Goal: Task Accomplishment & Management: Complete application form

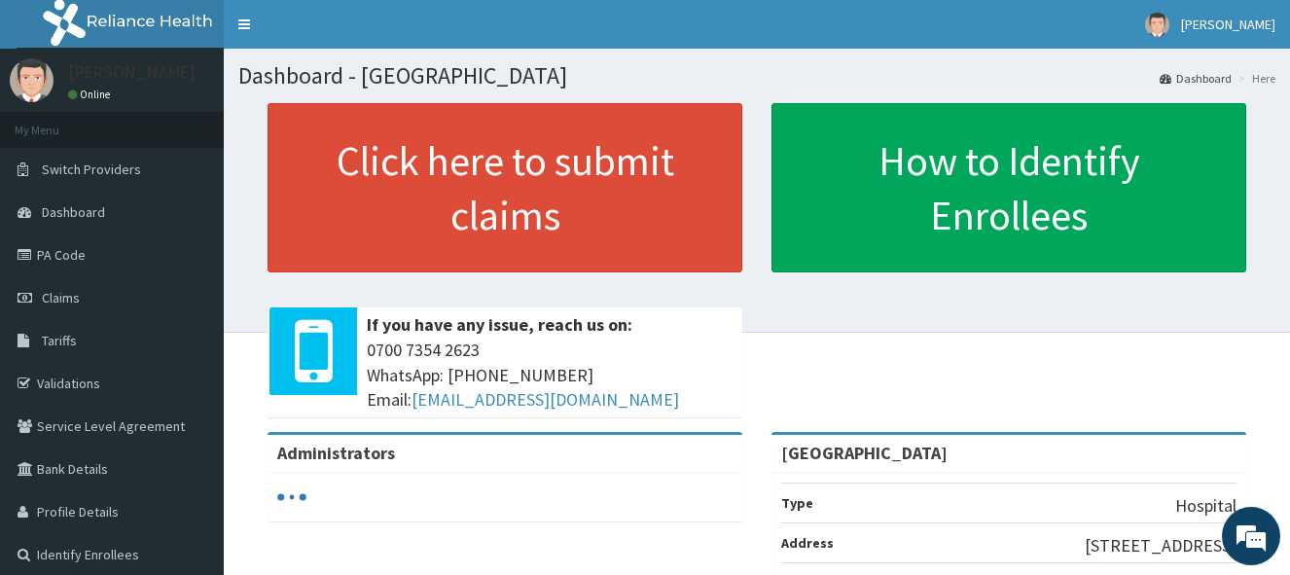
click at [60, 295] on span "Claims" at bounding box center [61, 298] width 38 height 18
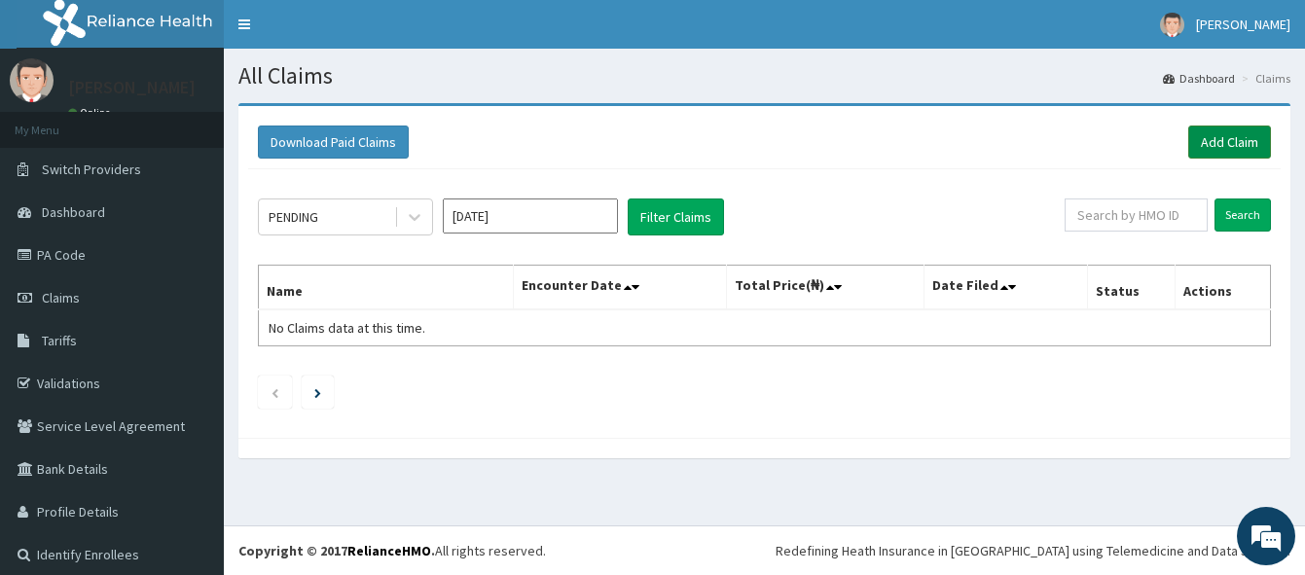
click at [1215, 145] on link "Add Claim" at bounding box center [1229, 142] width 83 height 33
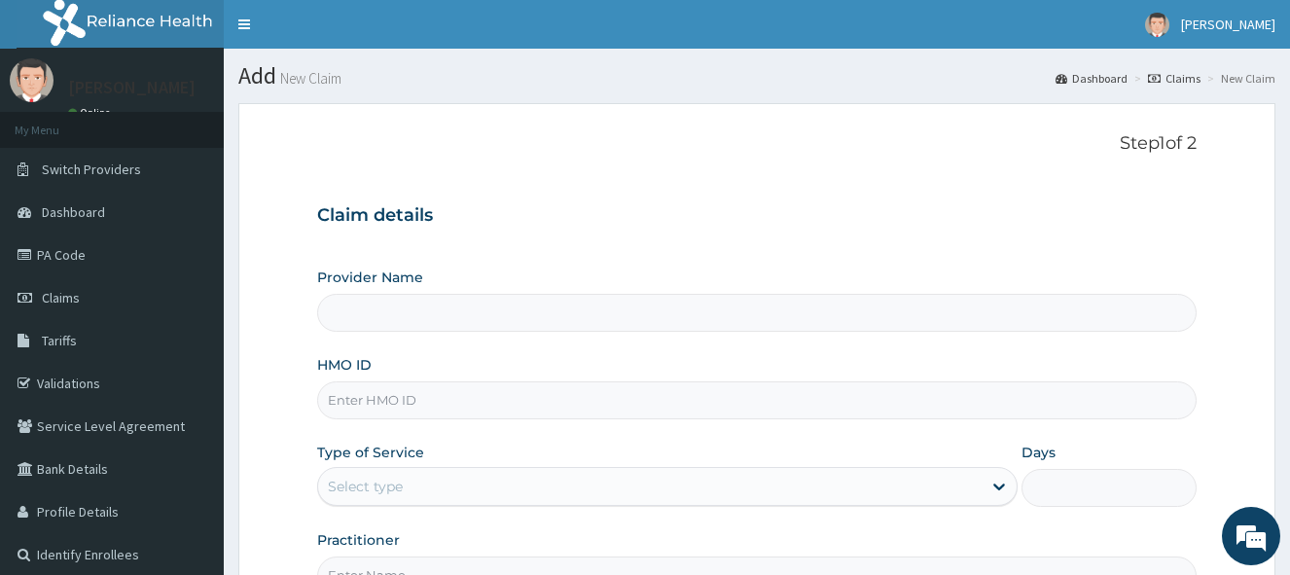
click at [456, 407] on input "HMO ID" at bounding box center [757, 400] width 880 height 38
type input "[GEOGRAPHIC_DATA]"
type input "MAV/10039/A"
click at [439, 481] on div "Select type" at bounding box center [650, 486] width 664 height 31
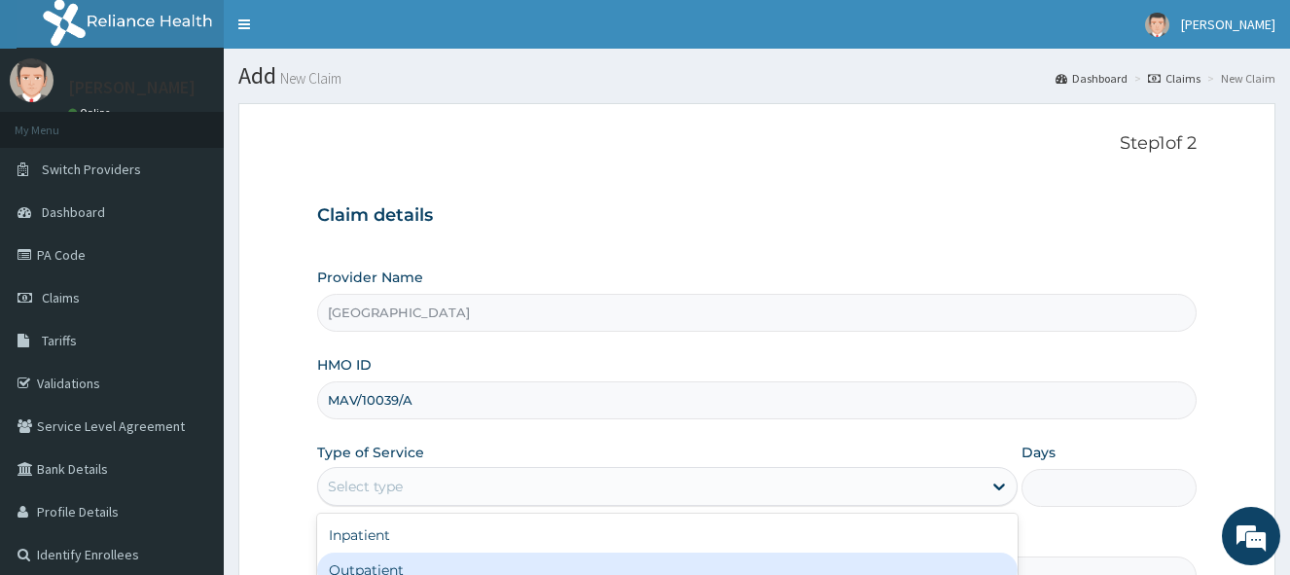
click at [435, 569] on div "Outpatient" at bounding box center [667, 570] width 701 height 35
type input "1"
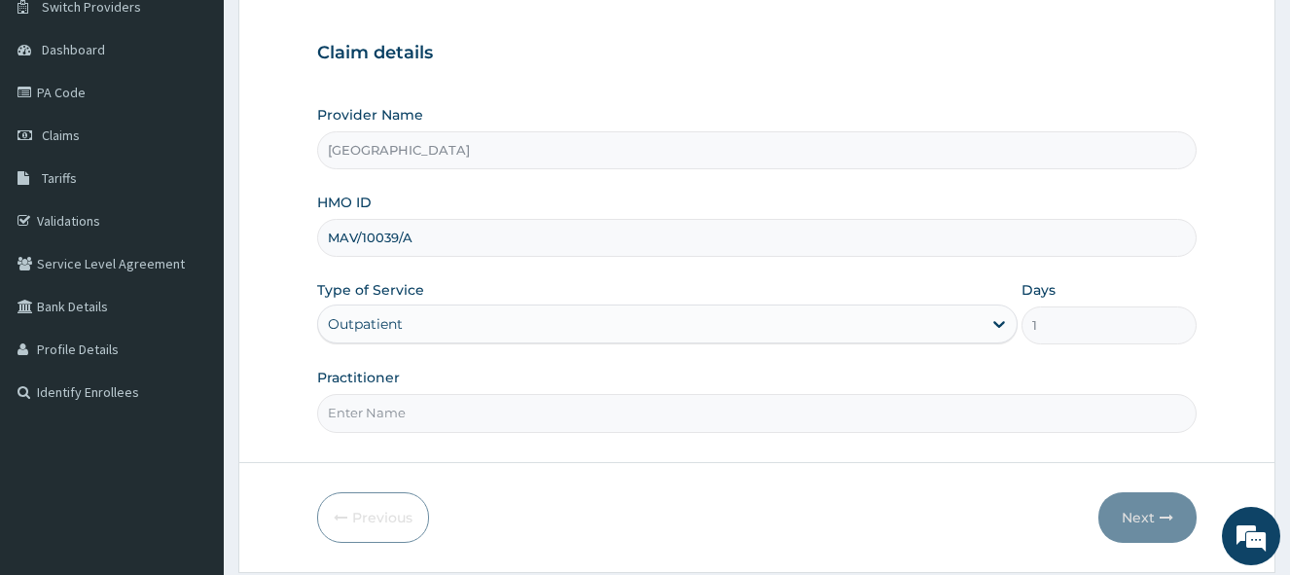
scroll to position [225, 0]
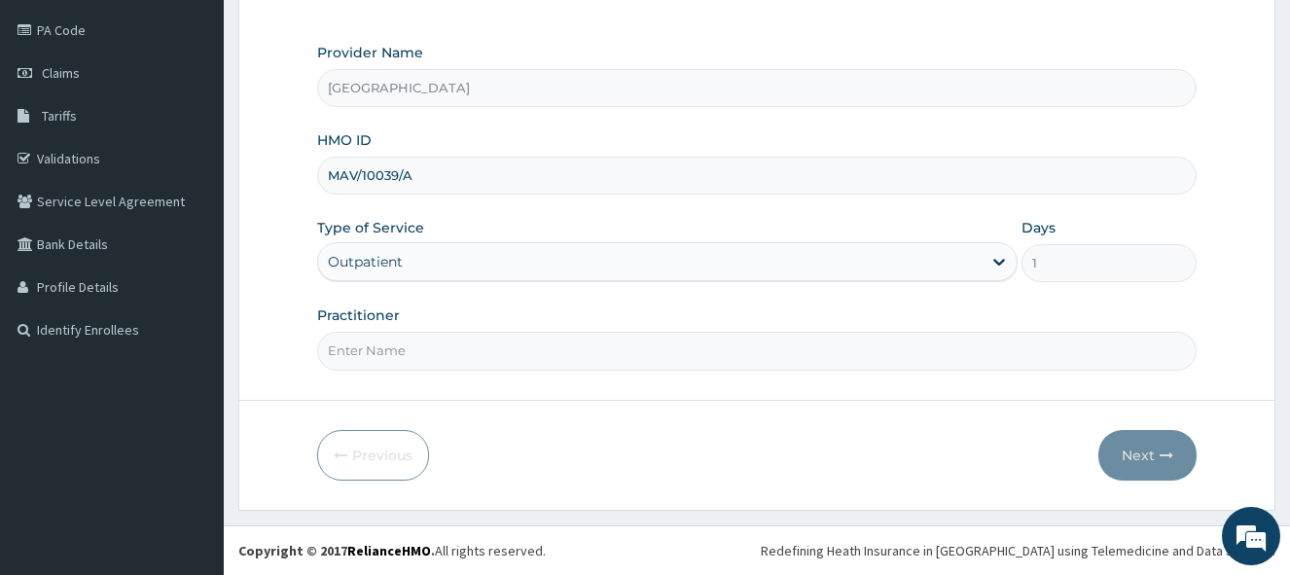
click at [741, 360] on input "Practitioner" at bounding box center [757, 351] width 880 height 38
type input "Dr Onafujabi"
click at [1144, 464] on button "Next" at bounding box center [1148, 455] width 98 height 51
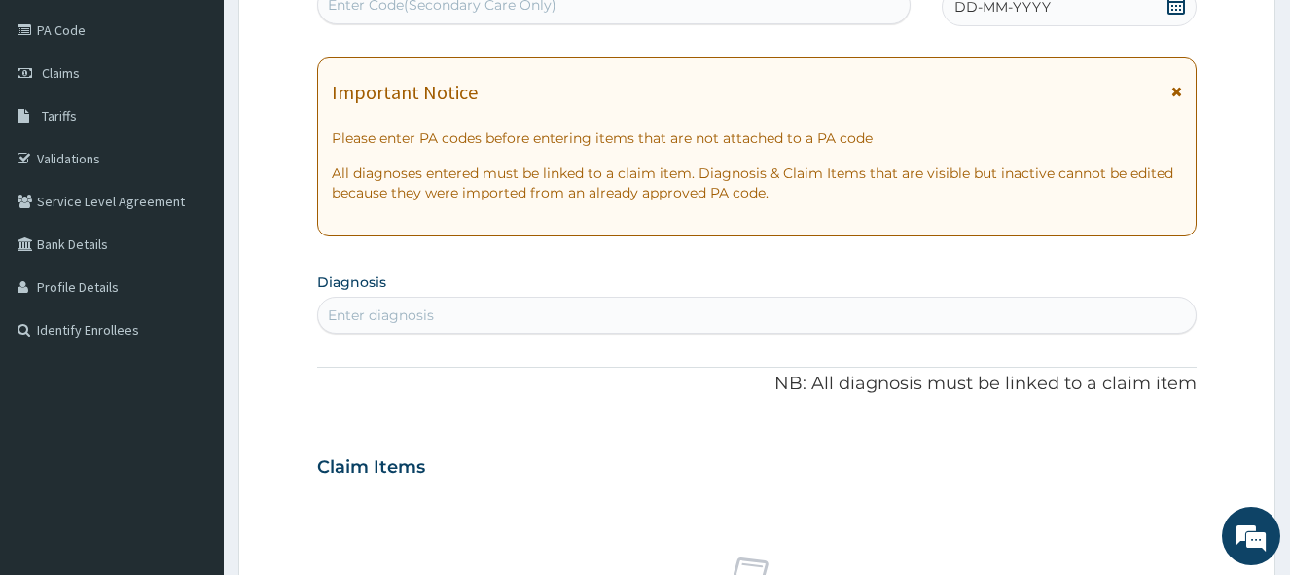
click at [1172, 10] on icon at bounding box center [1176, 4] width 19 height 19
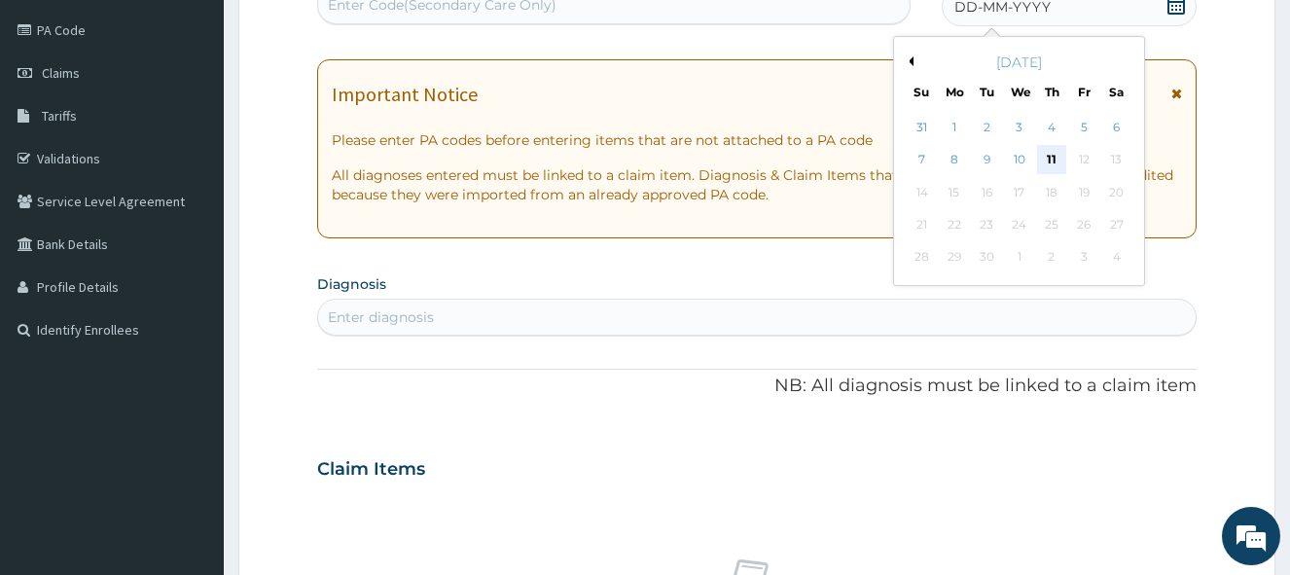
click at [1039, 150] on div "11" at bounding box center [1051, 160] width 29 height 29
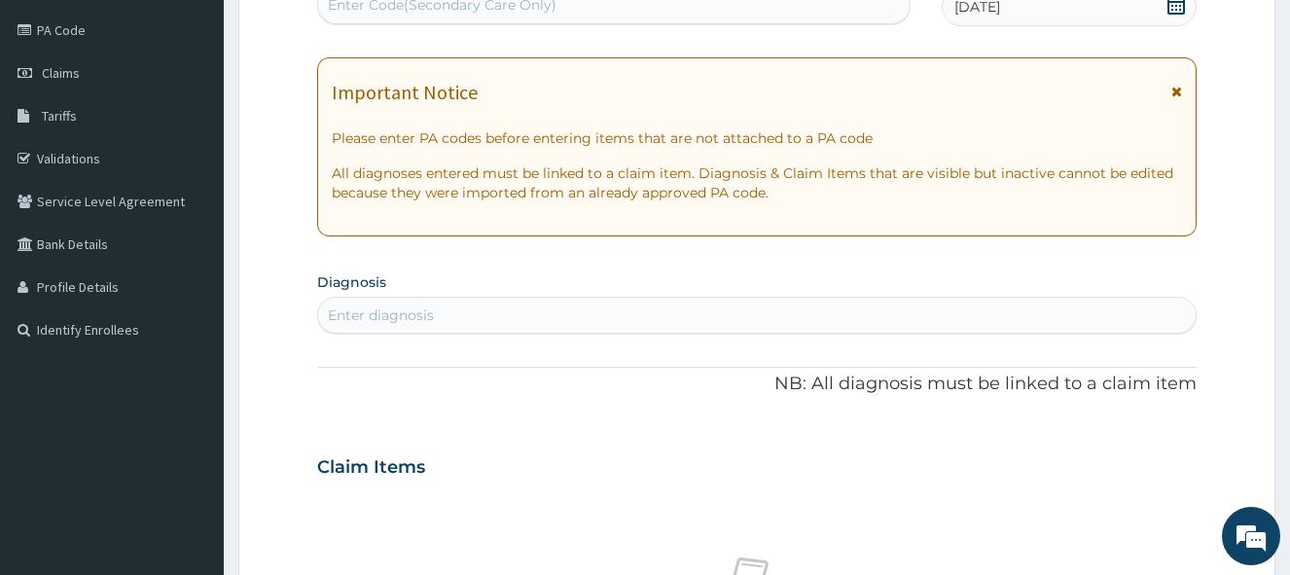
click at [689, 302] on div "Enter diagnosis" at bounding box center [757, 315] width 878 height 31
type input "PLASMO"
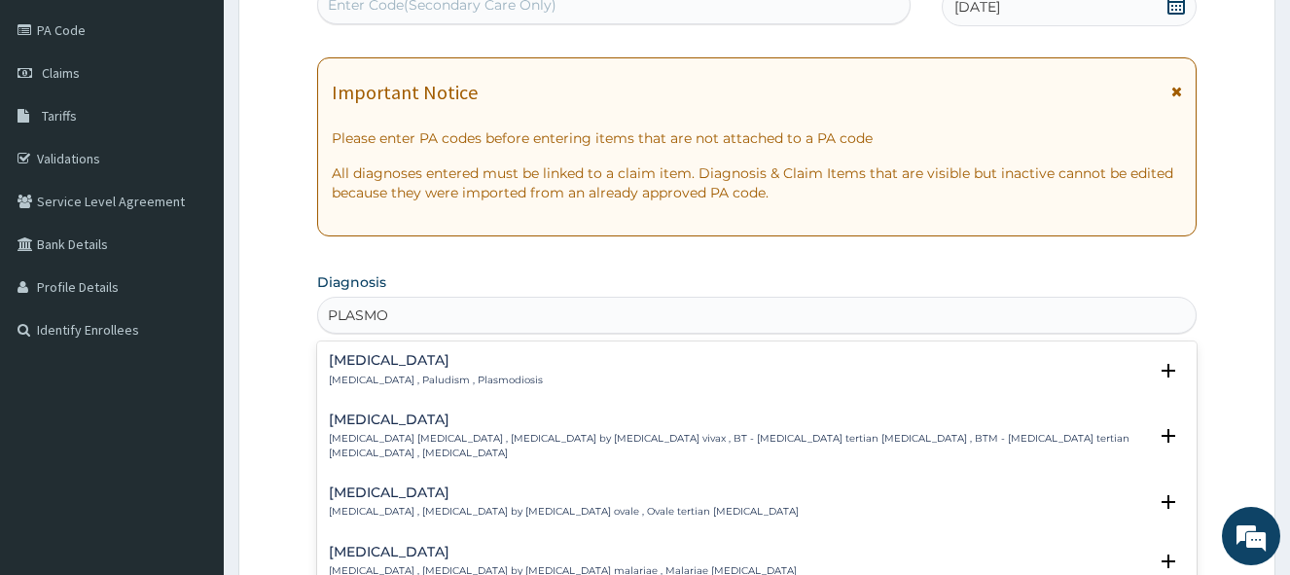
click at [366, 366] on h4 "Malaria" at bounding box center [436, 360] width 214 height 15
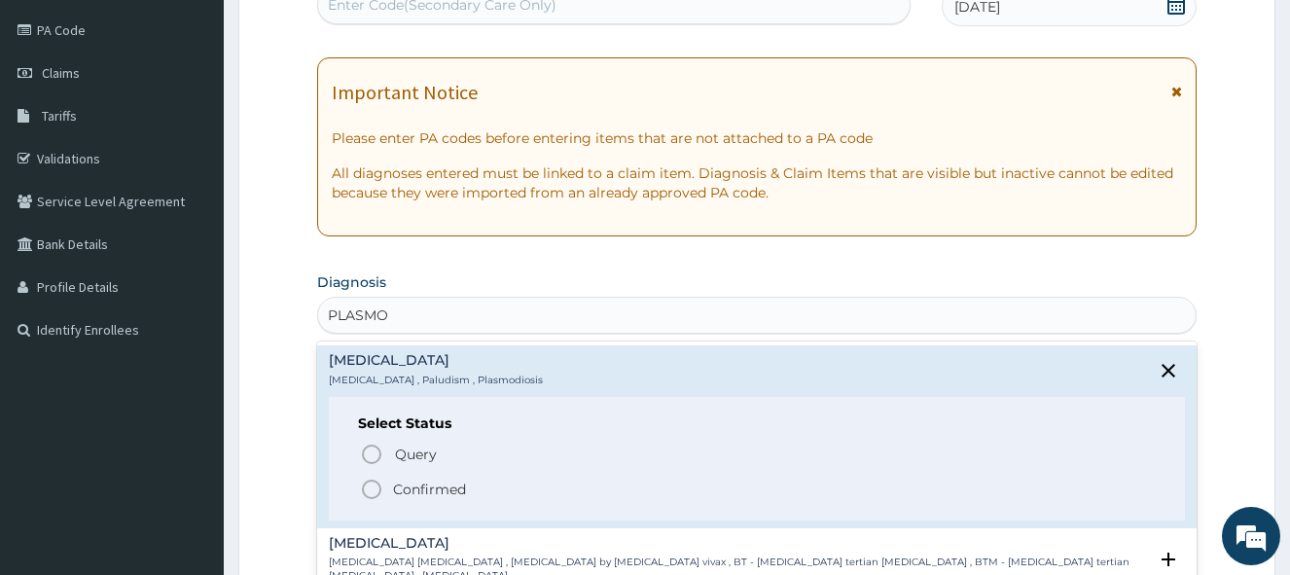
click at [369, 489] on icon "status option filled" at bounding box center [371, 489] width 23 height 23
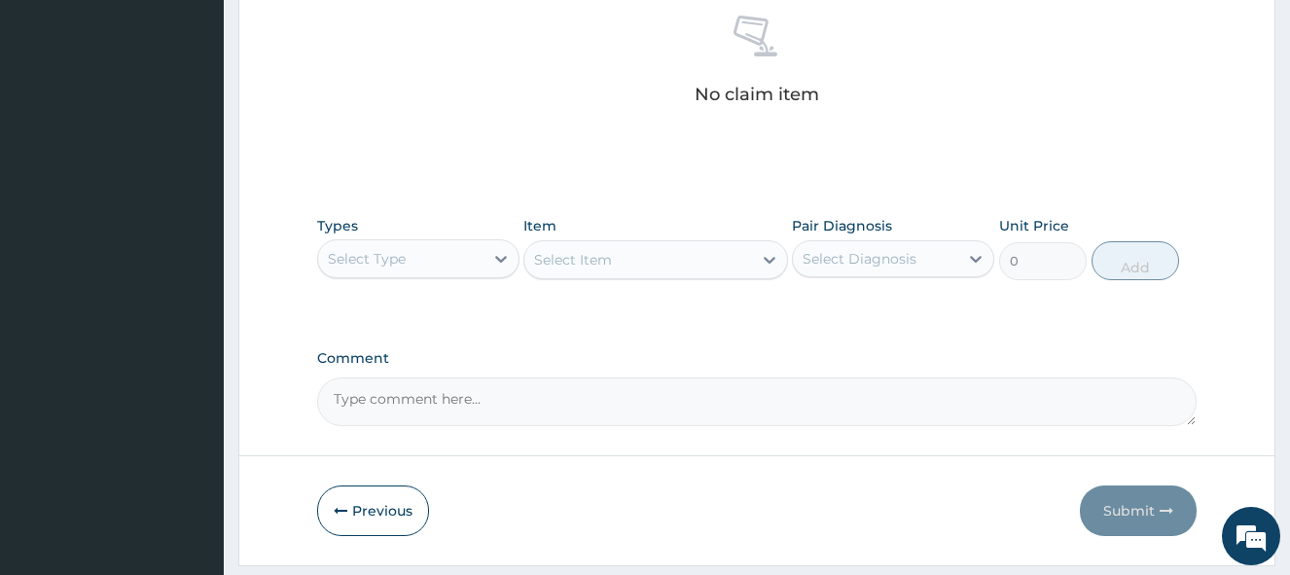
scroll to position [801, 0]
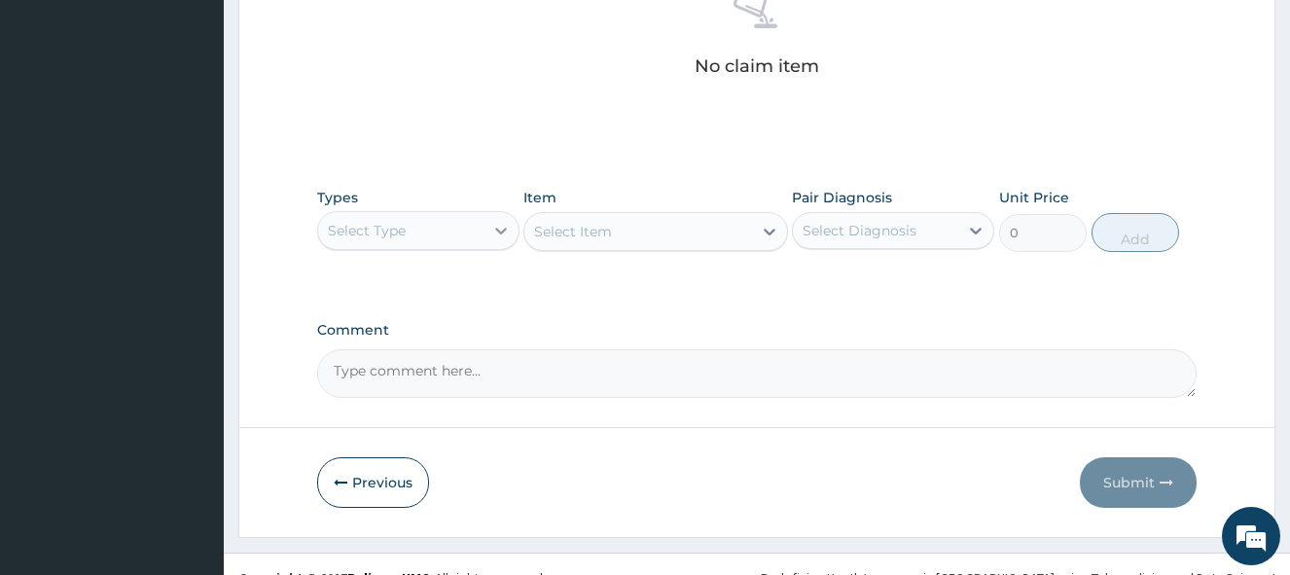
click at [496, 233] on icon at bounding box center [500, 230] width 19 height 19
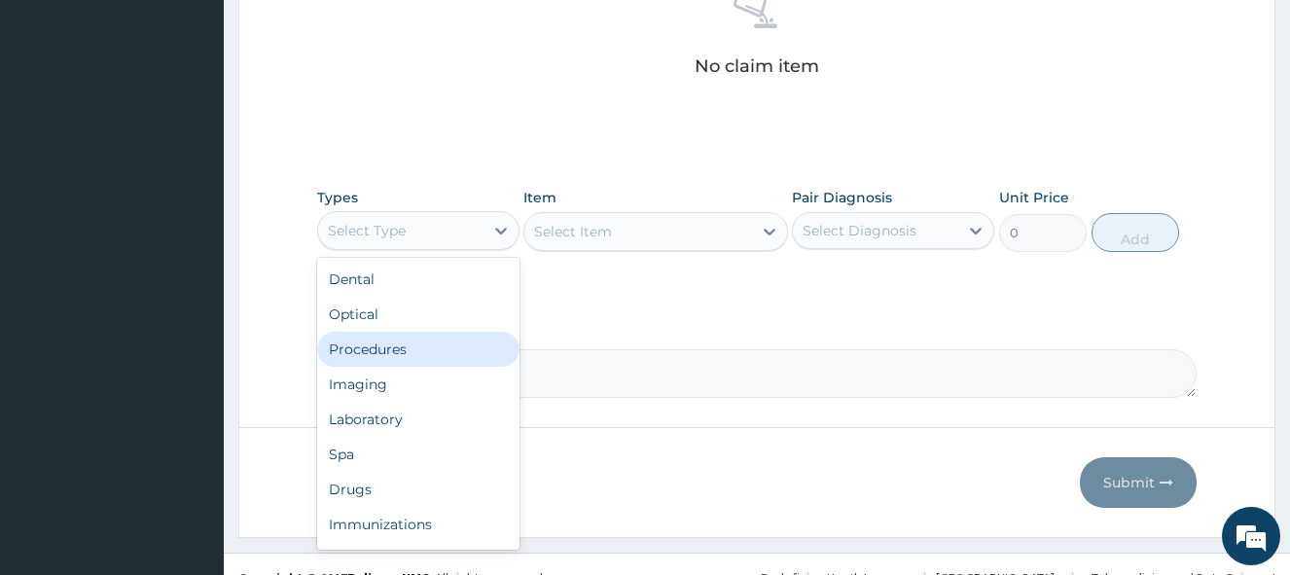
click at [425, 351] on div "Procedures" at bounding box center [418, 349] width 202 height 35
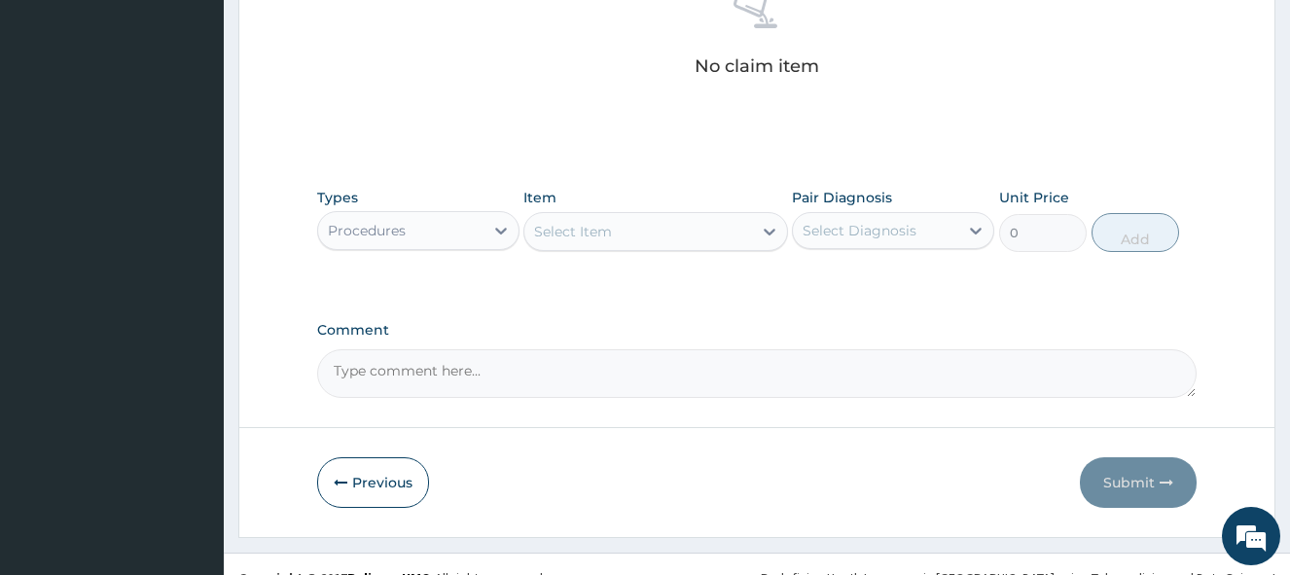
click at [682, 230] on div "Select Item" at bounding box center [638, 231] width 227 height 31
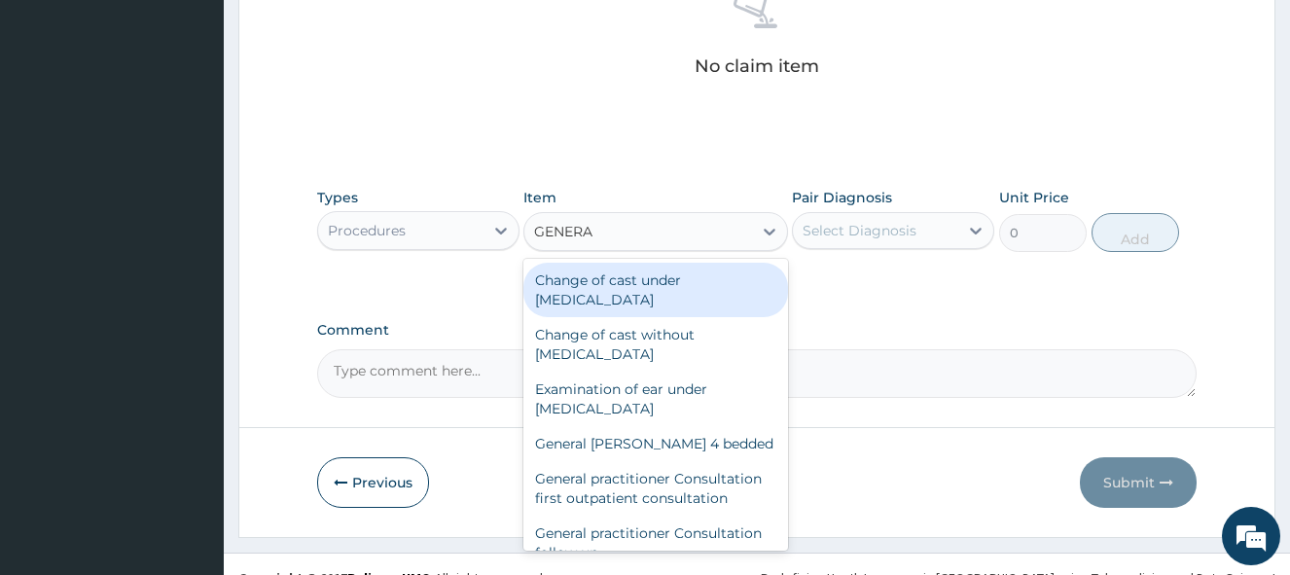
type input "GENERAL"
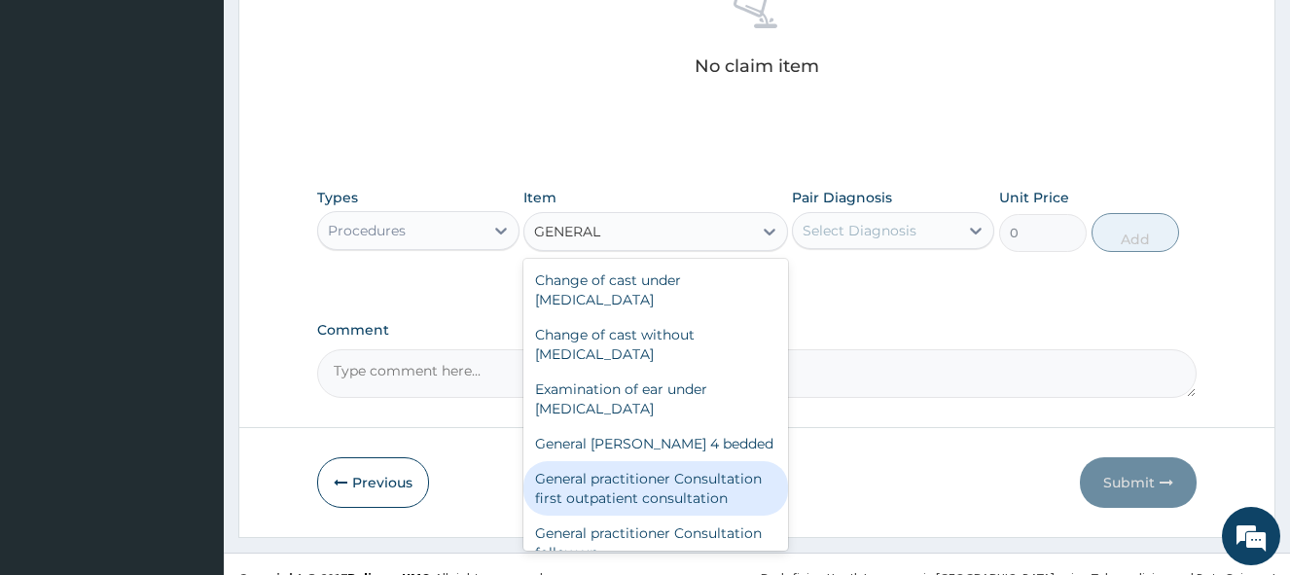
click at [651, 508] on div "General practitioner Consultation first outpatient consultation" at bounding box center [656, 488] width 264 height 54
type input "3547.5"
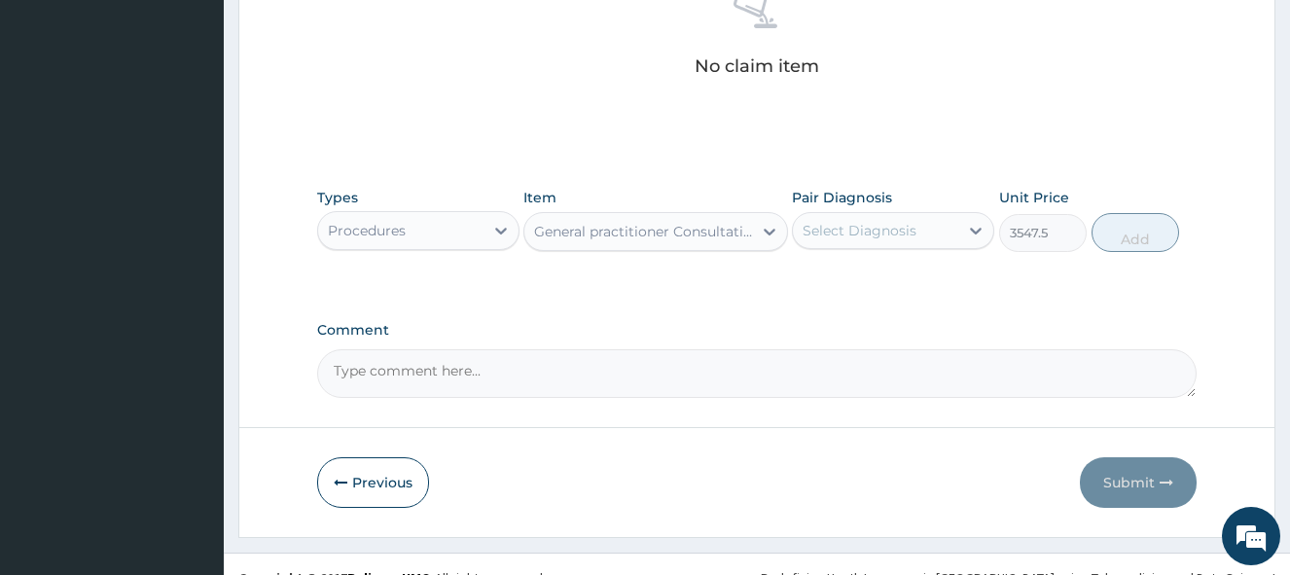
click at [900, 216] on div "Select Diagnosis" at bounding box center [875, 230] width 165 height 31
click at [865, 288] on div "Malaria" at bounding box center [893, 281] width 202 height 40
checkbox input "true"
click at [1133, 235] on button "Add" at bounding box center [1136, 232] width 88 height 39
type input "0"
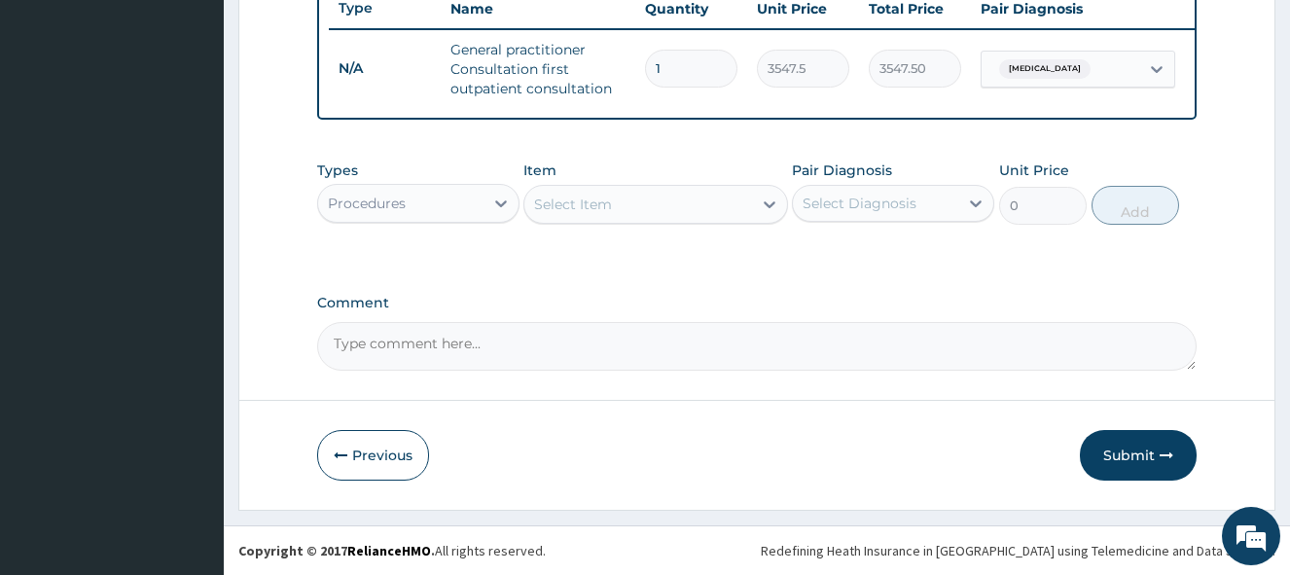
scroll to position [761, 0]
click at [500, 199] on icon at bounding box center [500, 203] width 19 height 19
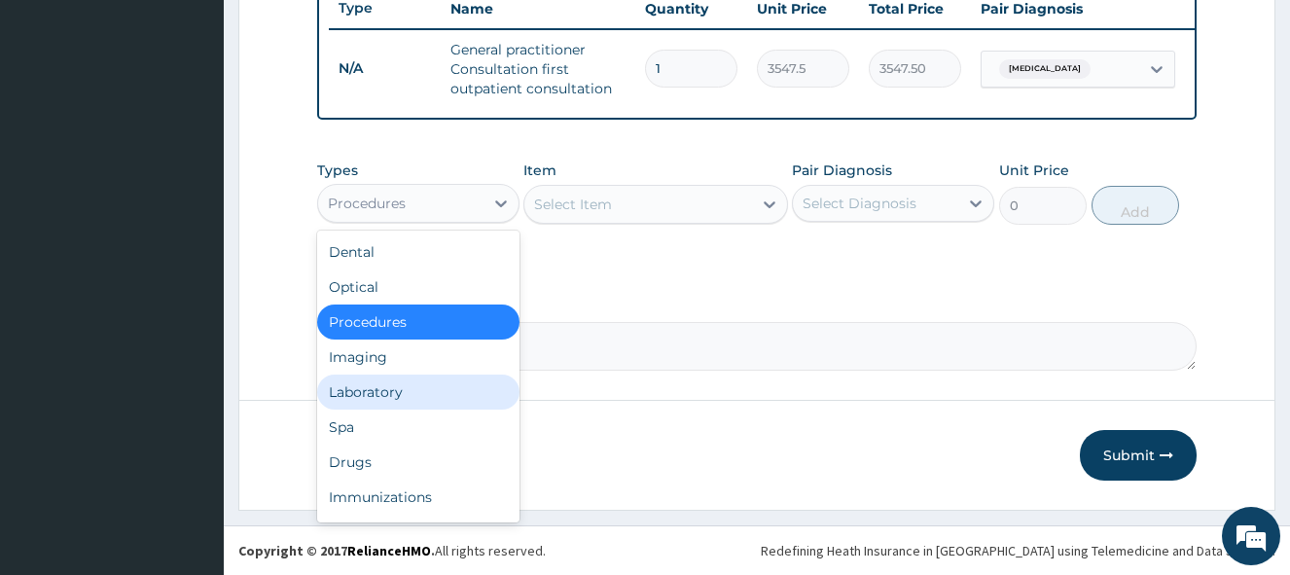
click at [452, 387] on div "Laboratory" at bounding box center [418, 392] width 202 height 35
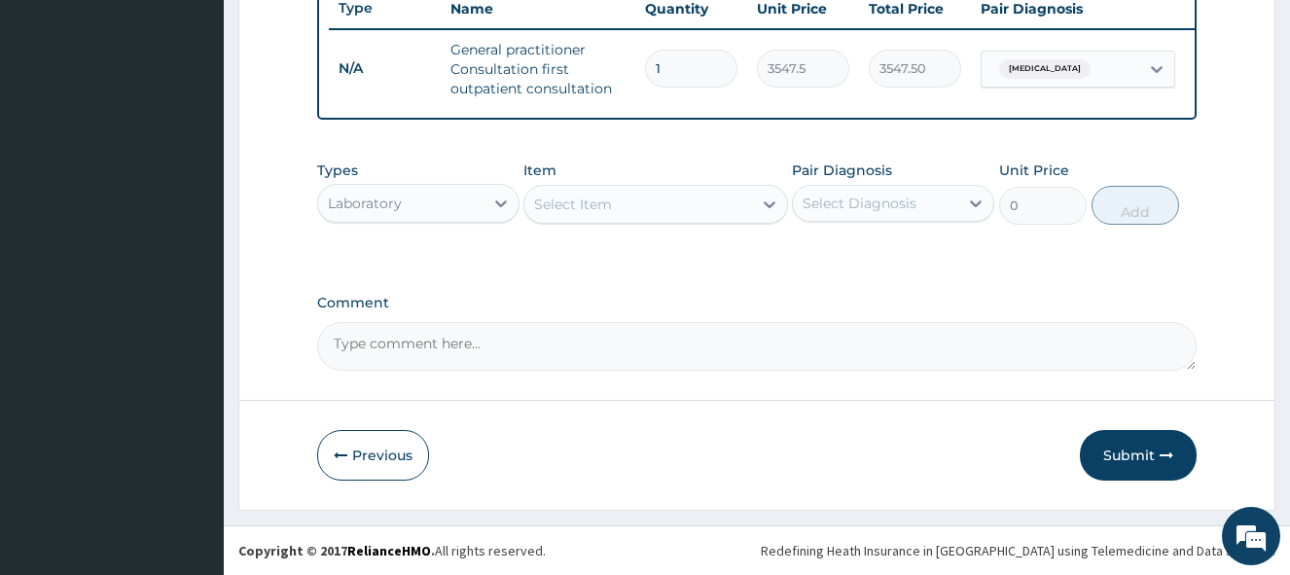
click at [616, 206] on div "Select Item" at bounding box center [638, 204] width 227 height 31
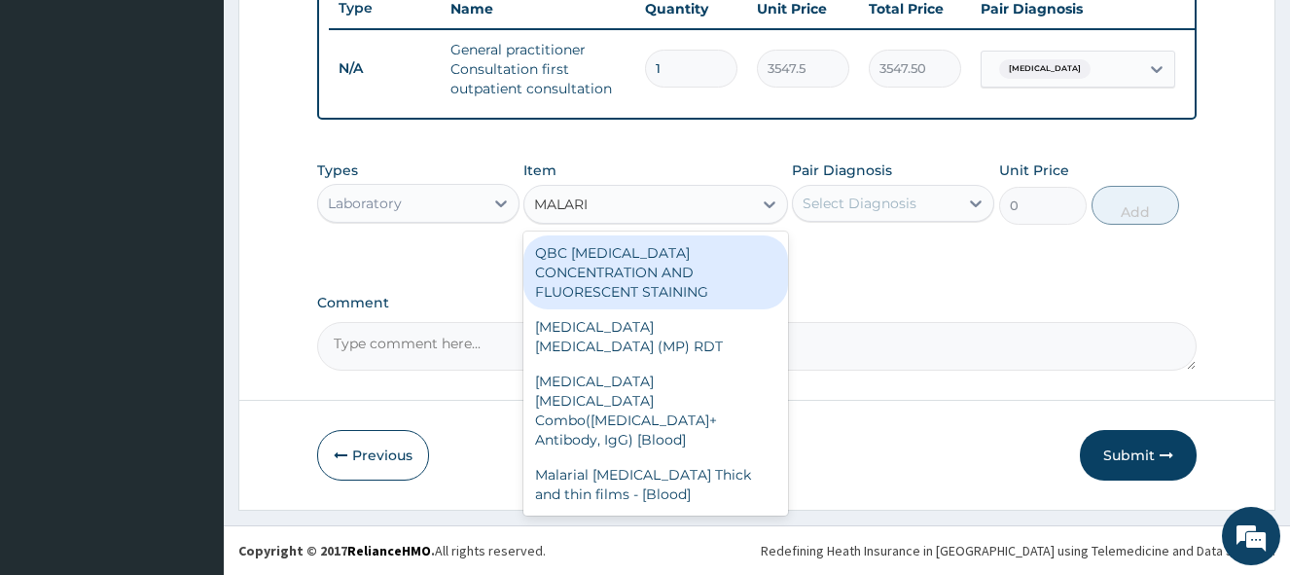
type input "MALARIA"
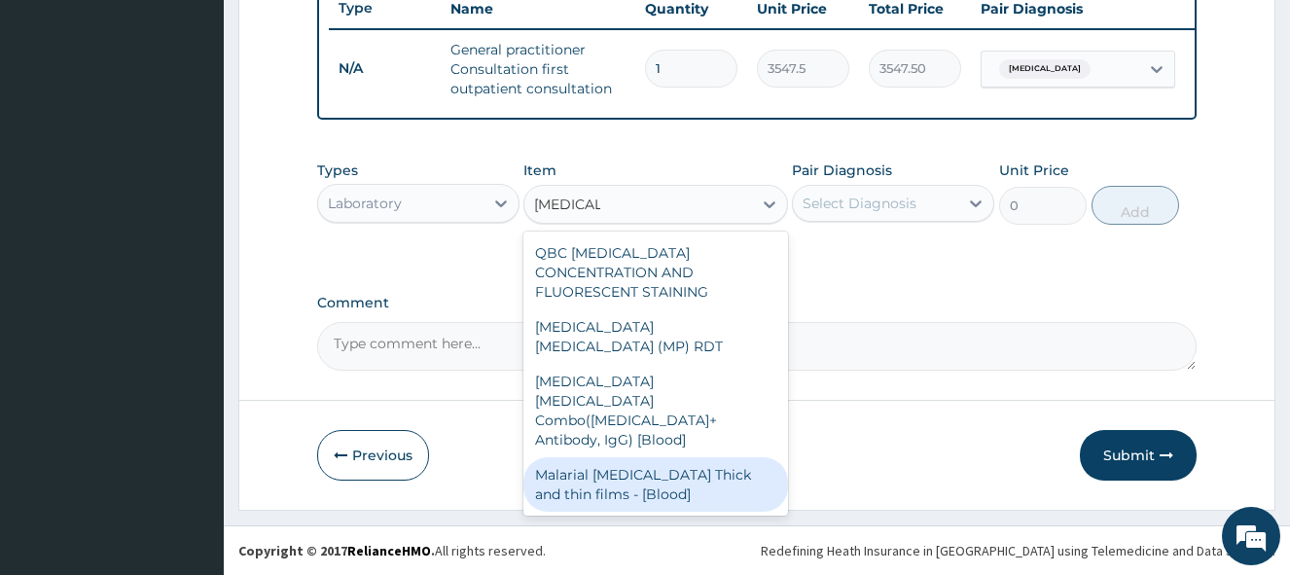
click at [710, 457] on div "Malarial Parasite Thick and thin films - [Blood]" at bounding box center [656, 484] width 264 height 54
type input "1612.5"
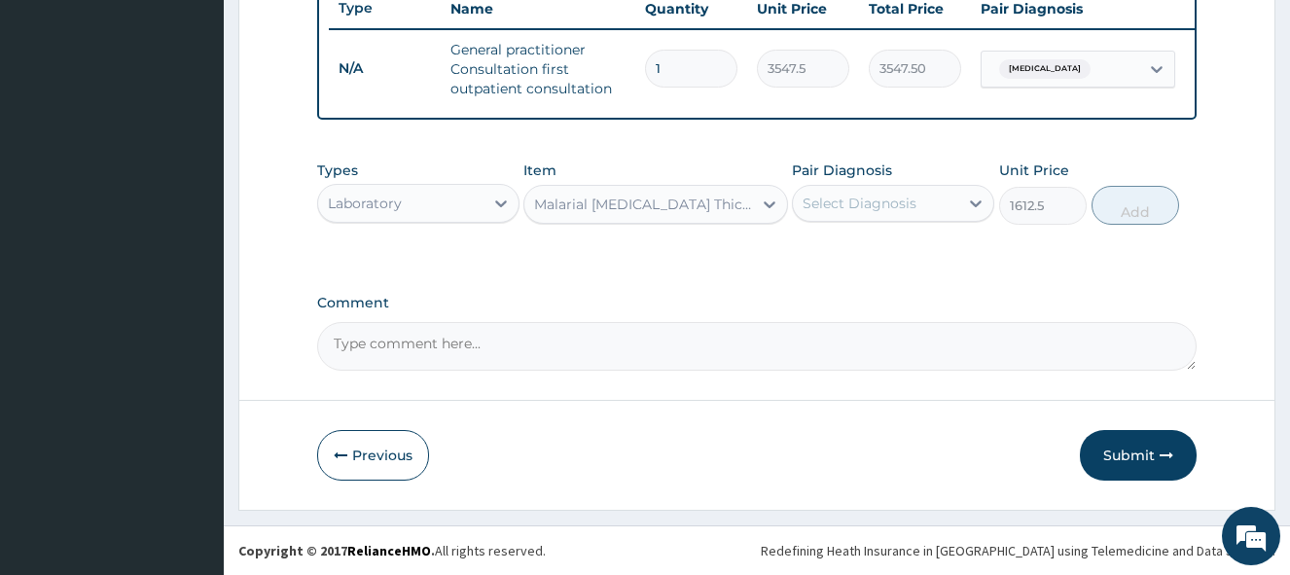
click at [848, 209] on div "Select Diagnosis" at bounding box center [860, 203] width 114 height 19
click at [835, 254] on label "Malaria" at bounding box center [884, 250] width 121 height 19
checkbox input "true"
click at [1129, 204] on button "Add" at bounding box center [1136, 205] width 88 height 39
type input "0"
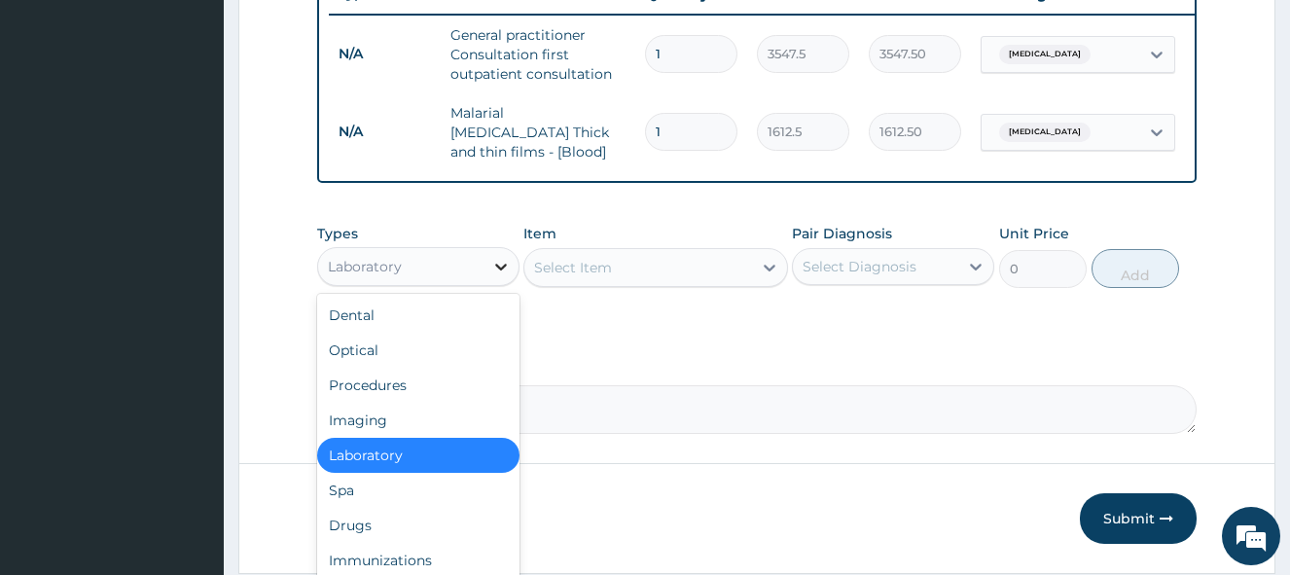
click at [497, 274] on icon at bounding box center [500, 266] width 19 height 19
click at [398, 536] on div "Drugs" at bounding box center [418, 525] width 202 height 35
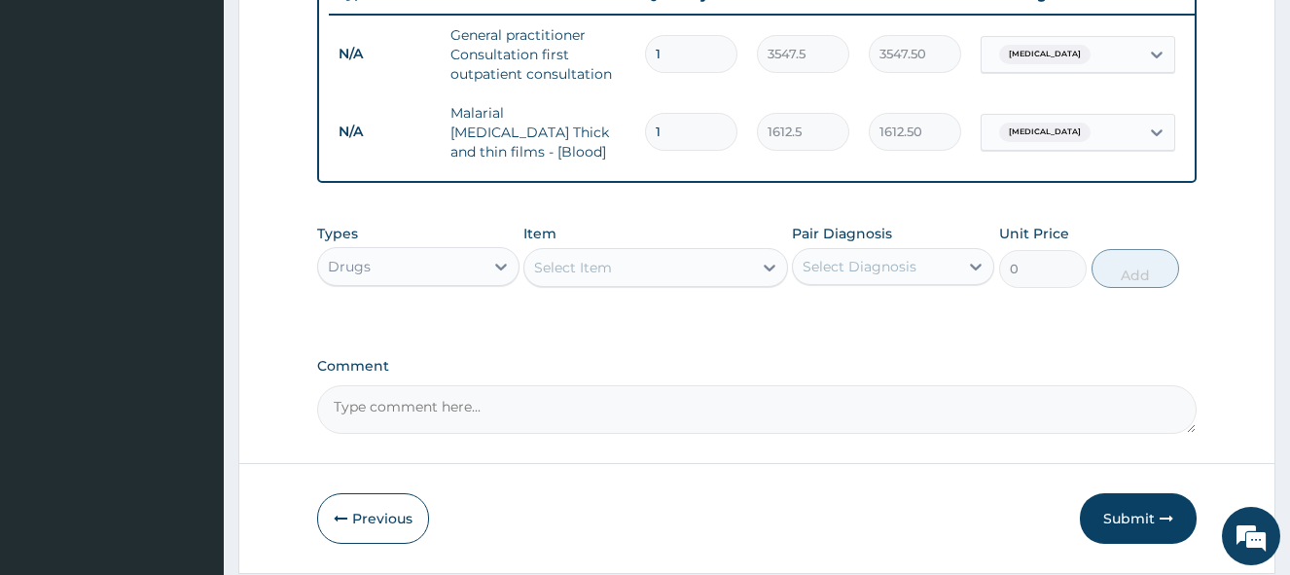
click at [639, 276] on div "Select Item" at bounding box center [638, 267] width 227 height 31
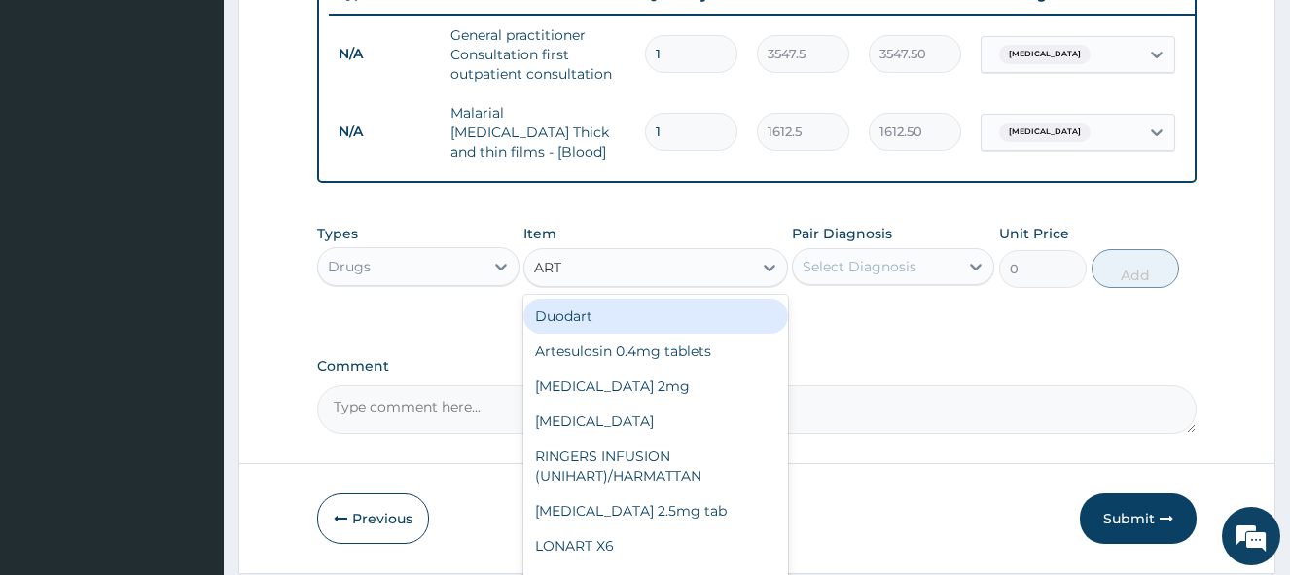
type input "ARTE"
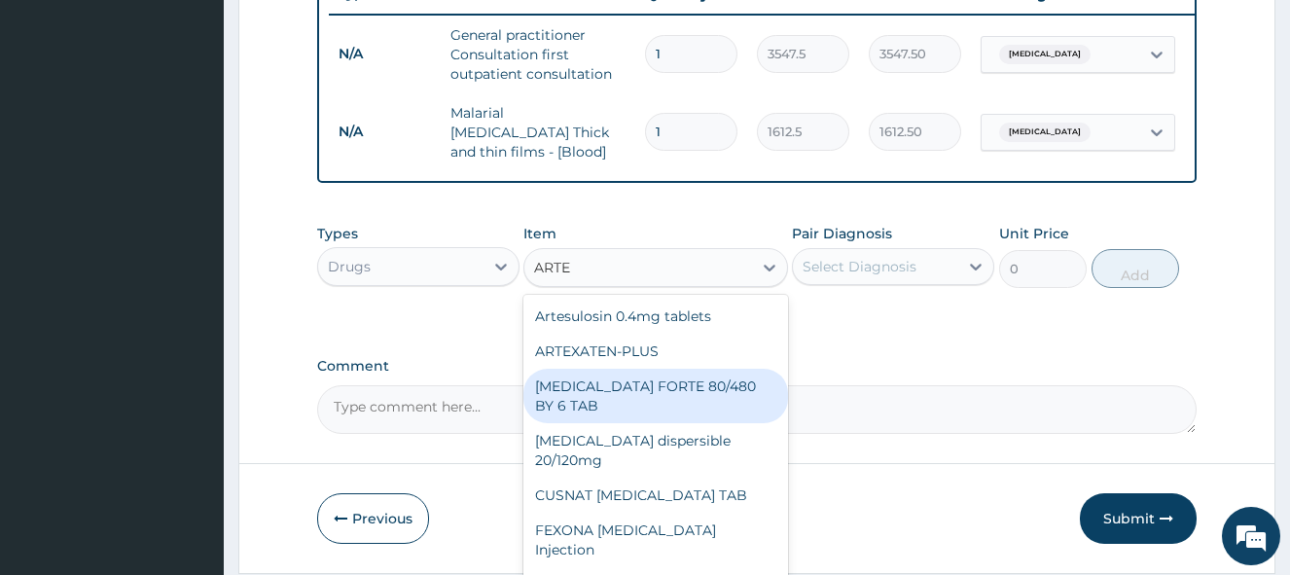
click at [666, 389] on div "COARTEM FORTE 80/480 BY 6 TAB" at bounding box center [656, 396] width 264 height 54
type input "449.35"
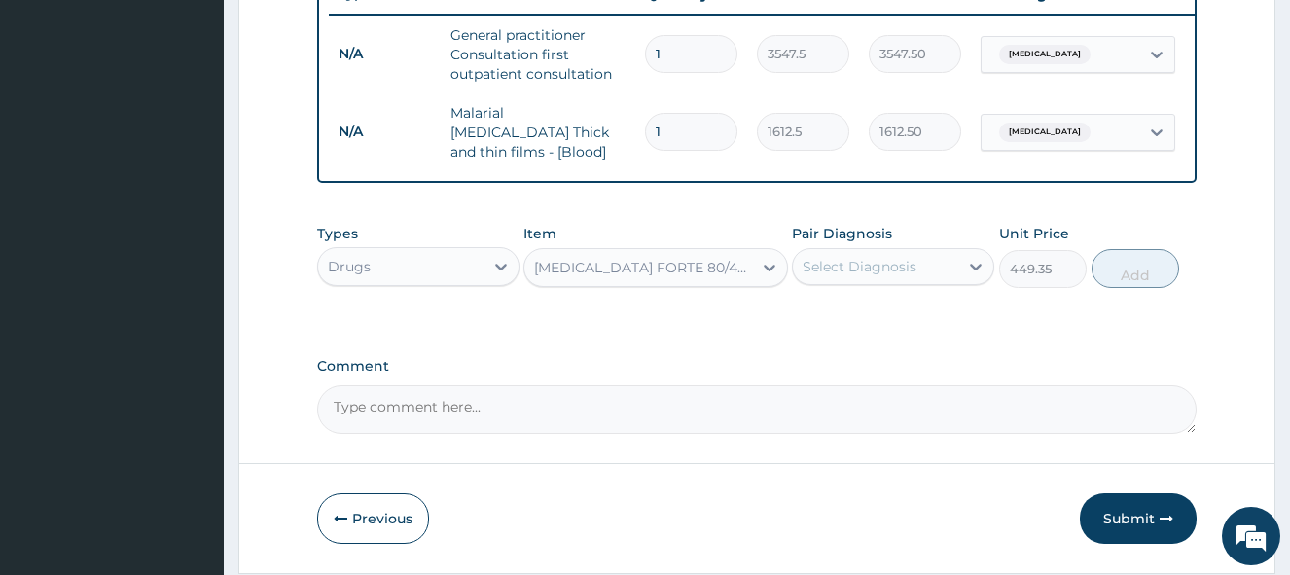
click at [841, 267] on div "Select Diagnosis" at bounding box center [860, 266] width 114 height 19
click at [841, 319] on label "Malaria" at bounding box center [884, 314] width 121 height 19
checkbox input "true"
click at [1121, 282] on button "Add" at bounding box center [1136, 268] width 88 height 39
type input "0"
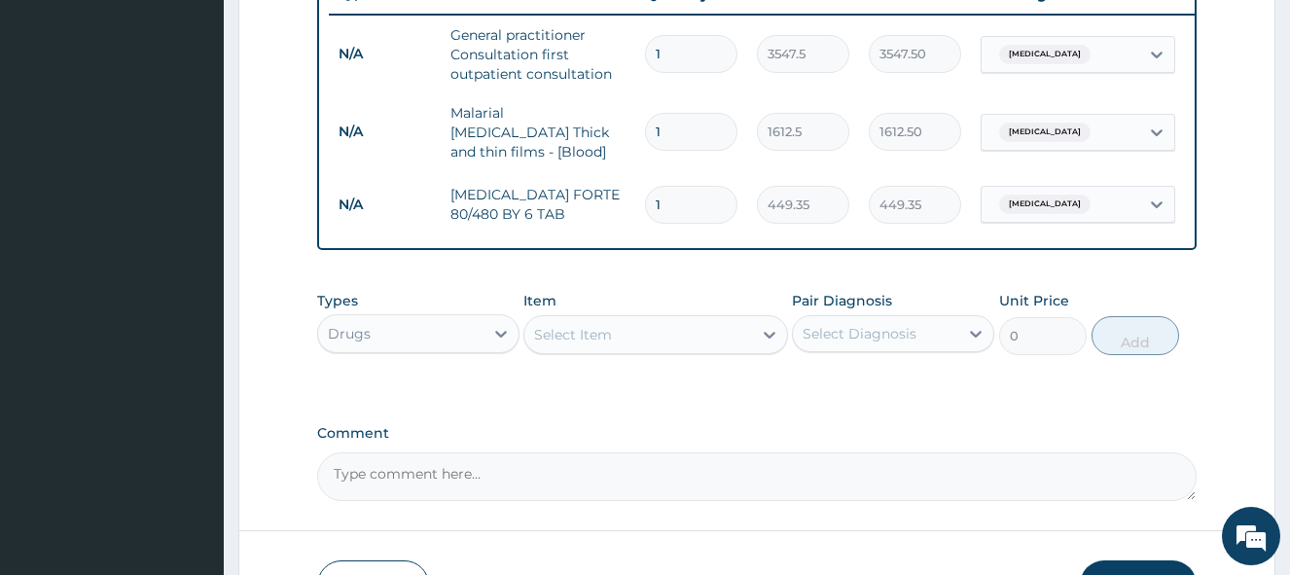
click at [574, 342] on div "Select Item" at bounding box center [573, 334] width 78 height 19
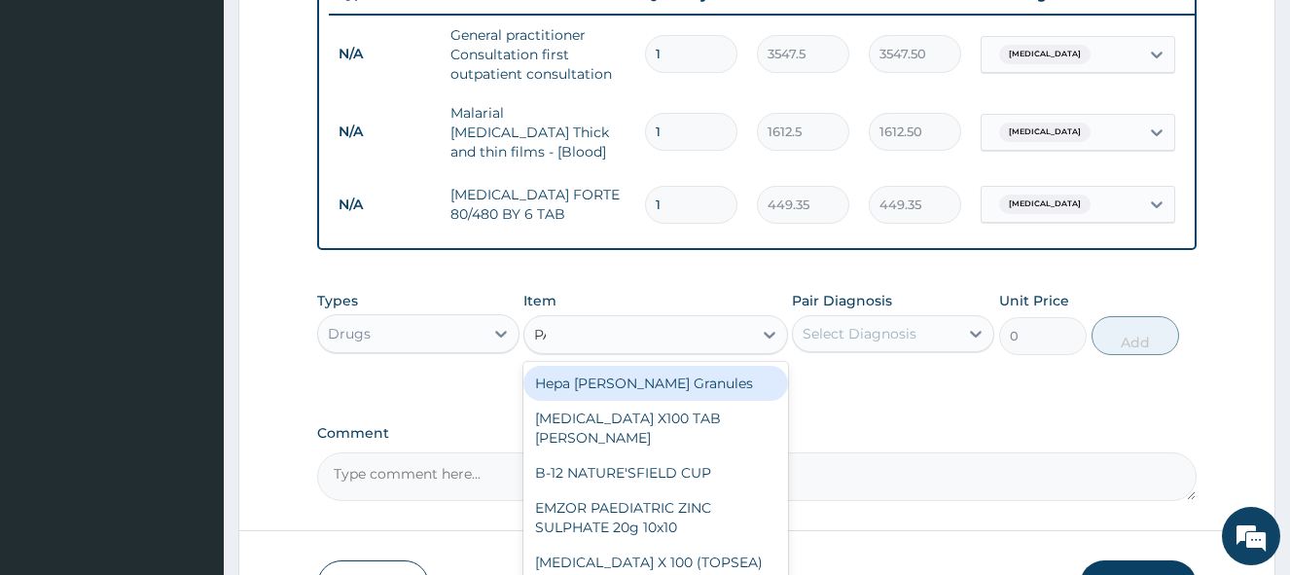
type input "PARA"
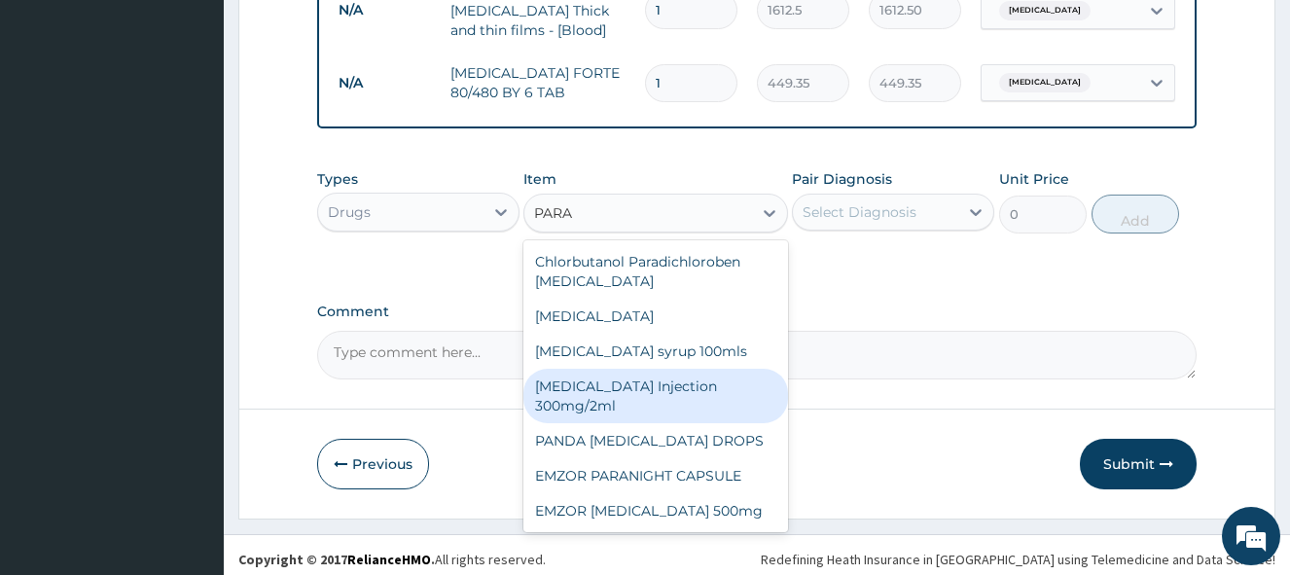
scroll to position [895, 0]
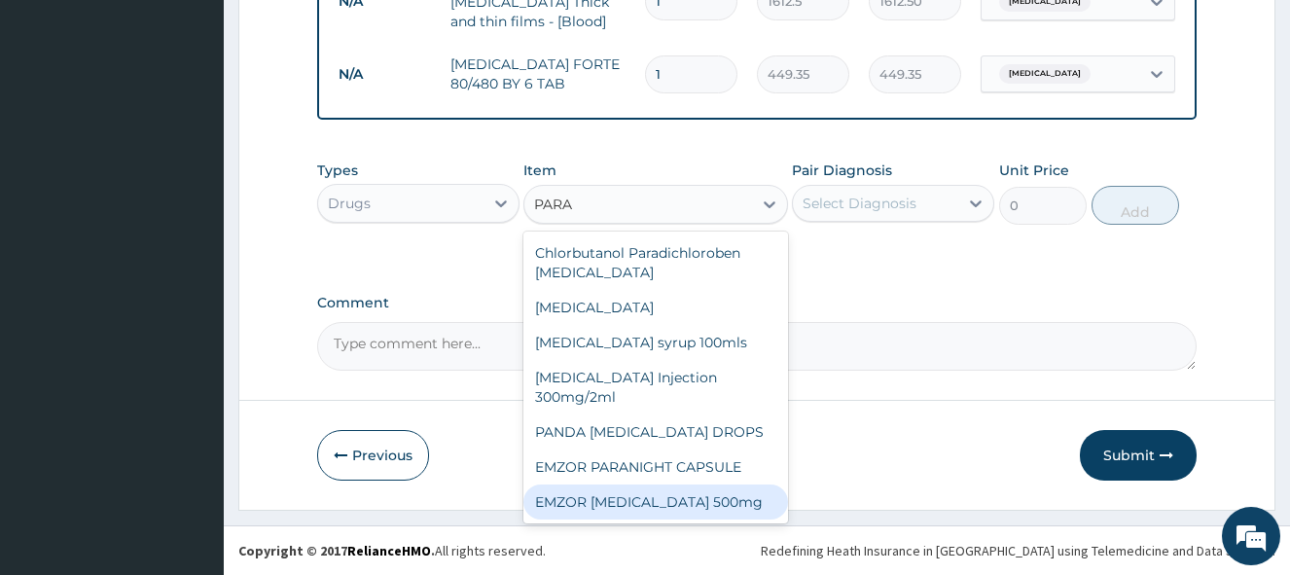
click at [681, 508] on div "EMZOR PARACETAMOL 500mg" at bounding box center [656, 502] width 264 height 35
type input "23.65"
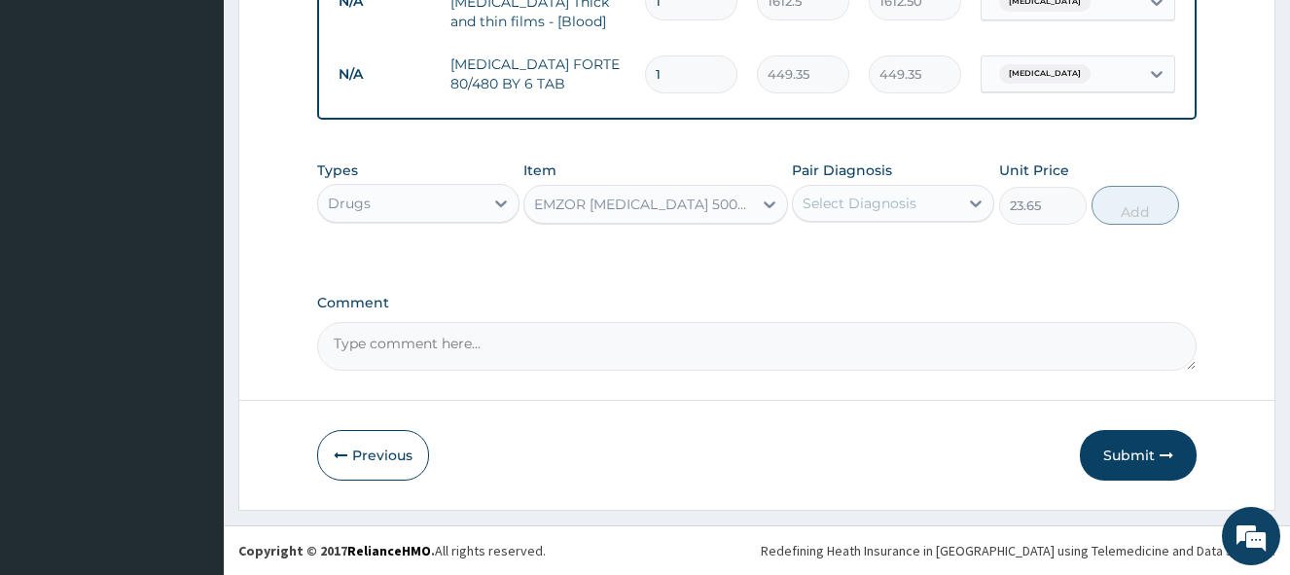
click at [912, 206] on div "Select Diagnosis" at bounding box center [860, 203] width 114 height 19
click at [897, 246] on div "Malaria" at bounding box center [893, 254] width 202 height 40
checkbox input "true"
click at [1139, 209] on button "Add" at bounding box center [1136, 205] width 88 height 39
type input "0"
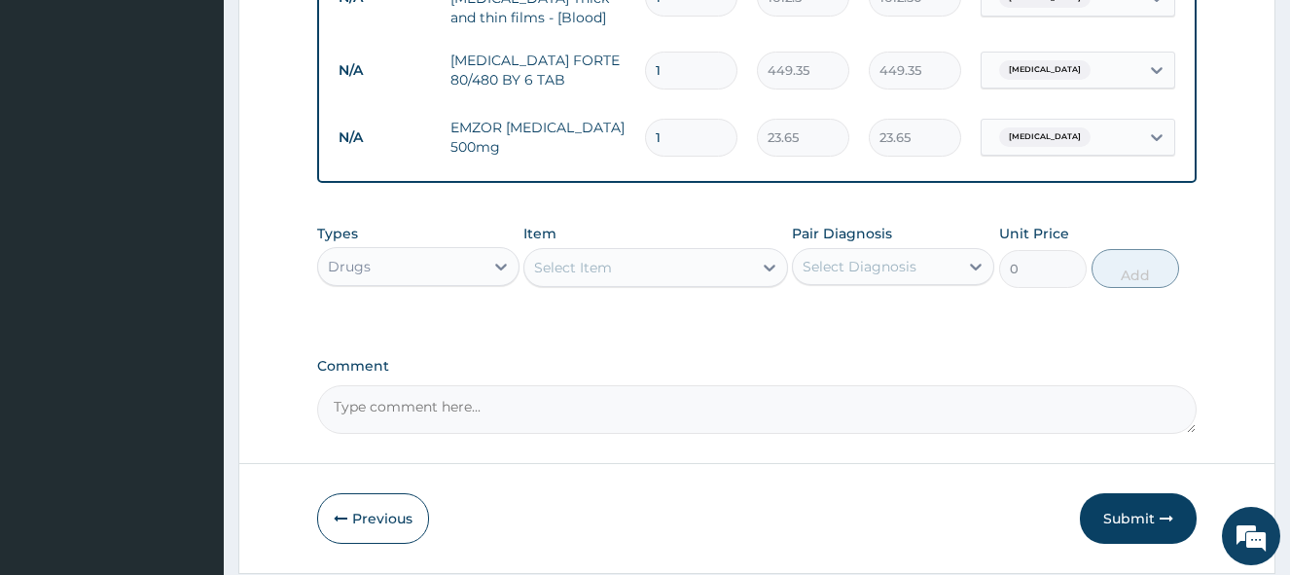
click at [645, 277] on div "Select Item" at bounding box center [638, 267] width 227 height 31
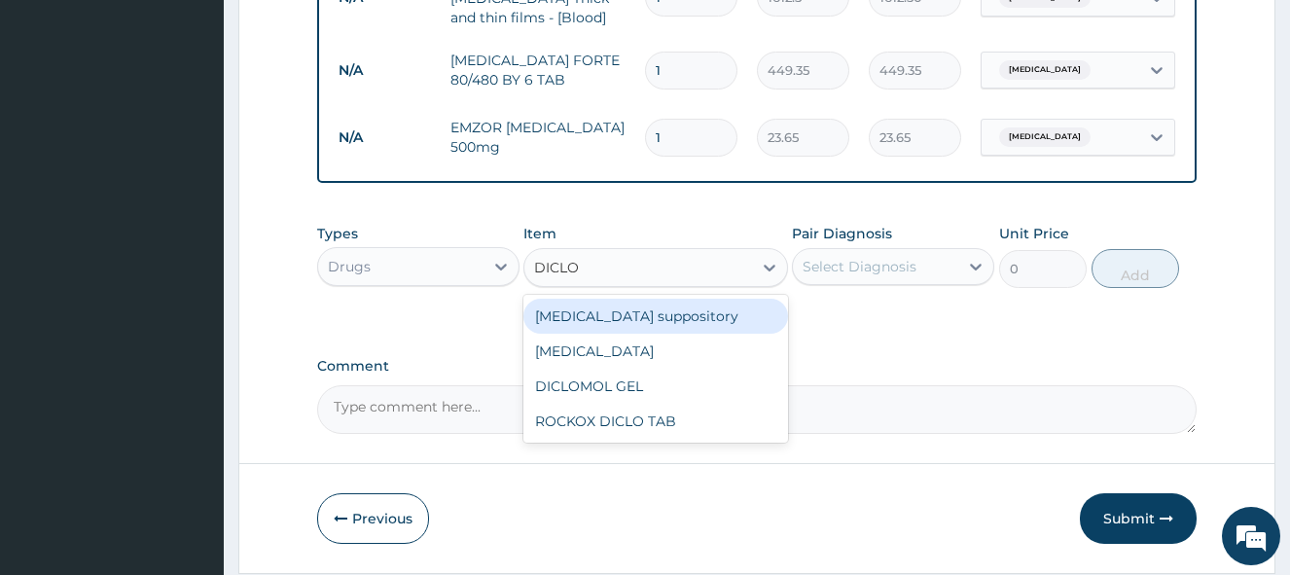
type input "DICLOF"
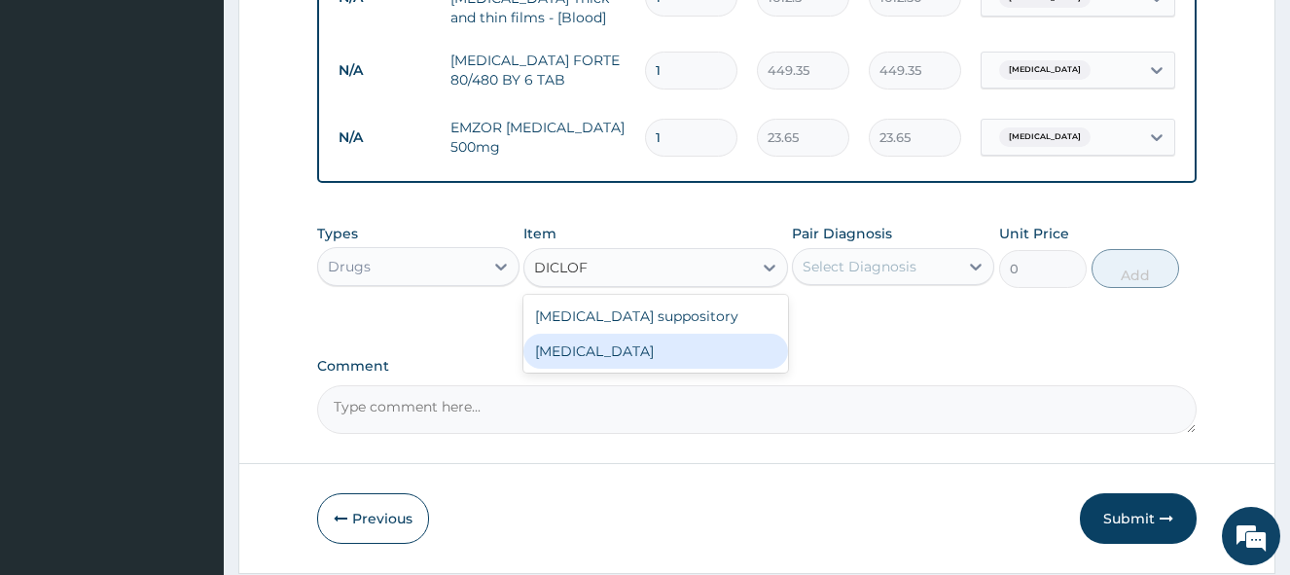
click at [634, 364] on div "Diclofenac" at bounding box center [656, 351] width 264 height 35
type input "591.25"
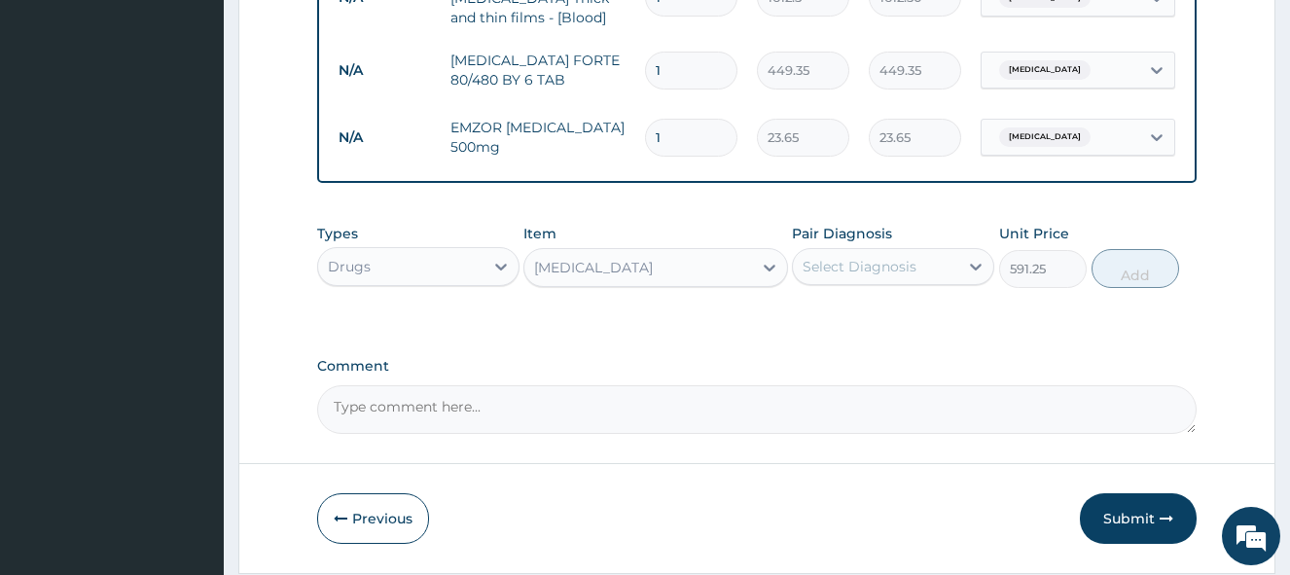
click at [847, 270] on div "Select Diagnosis" at bounding box center [860, 266] width 114 height 19
click at [890, 326] on div "Malaria" at bounding box center [893, 317] width 202 height 40
checkbox input "true"
click at [1145, 275] on button "Add" at bounding box center [1136, 268] width 88 height 39
type input "0"
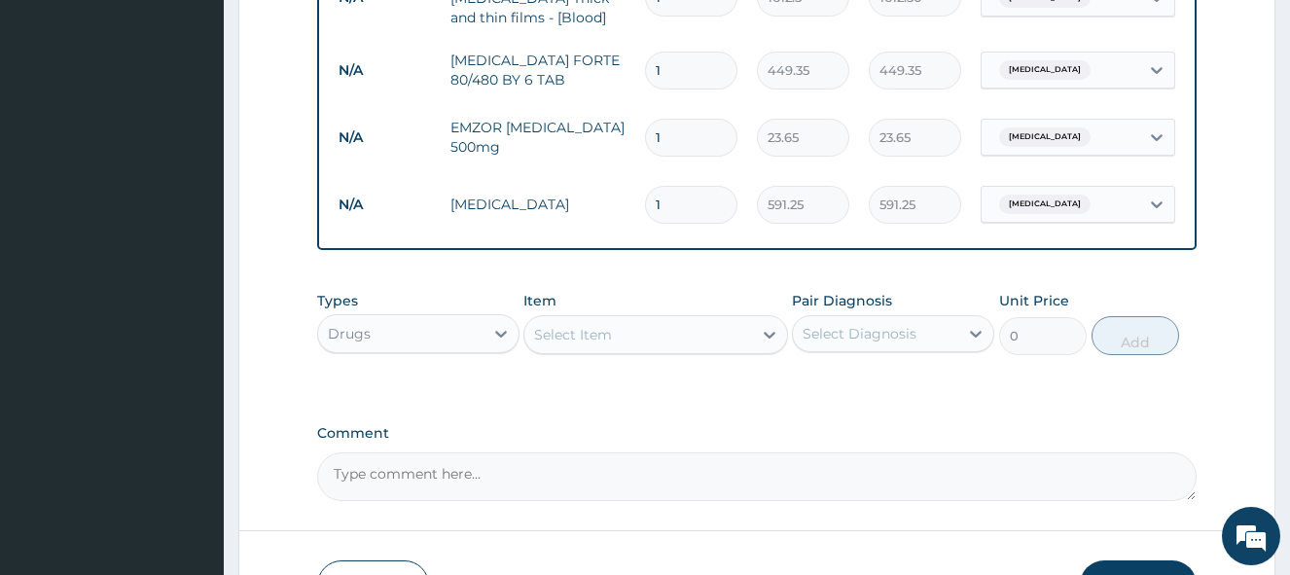
click at [672, 127] on input "1" at bounding box center [691, 138] width 92 height 38
type input "0.00"
type input "2"
type input "47.30"
type input "20"
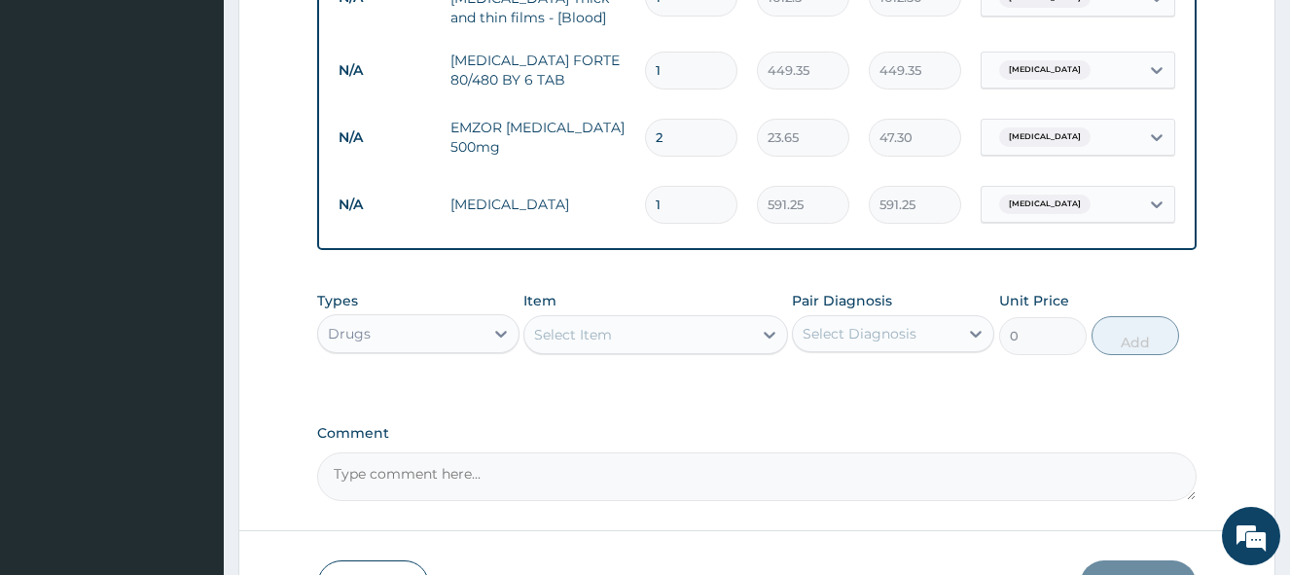
type input "473.00"
type input "2"
type input "47.30"
type input "26"
type input "614.90"
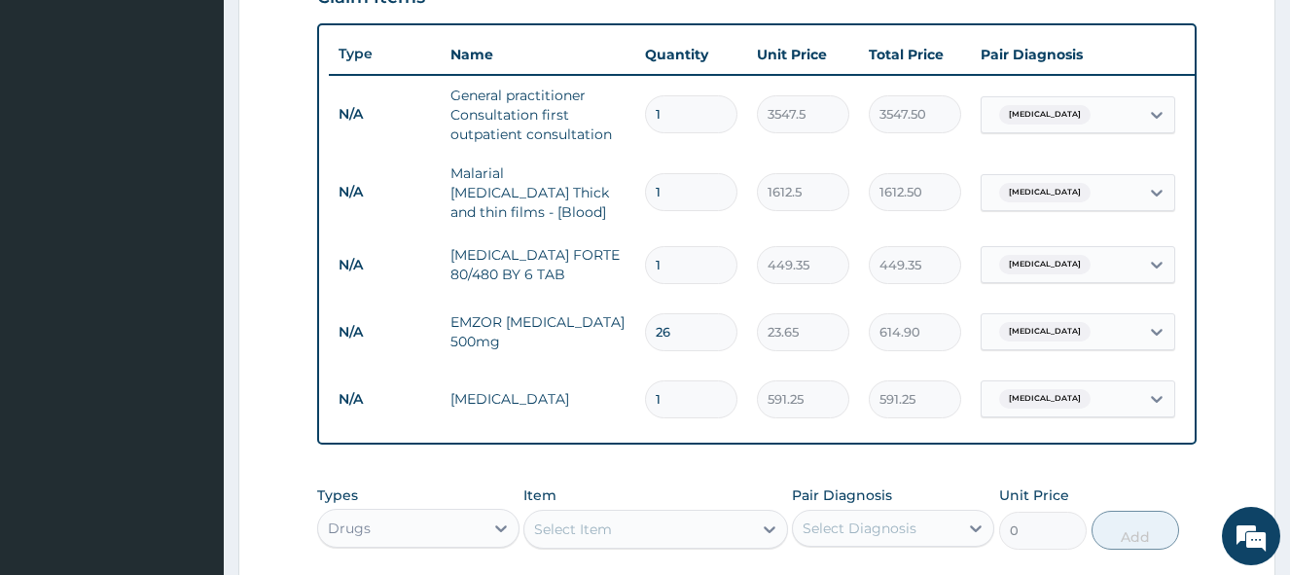
scroll to position [1030, 0]
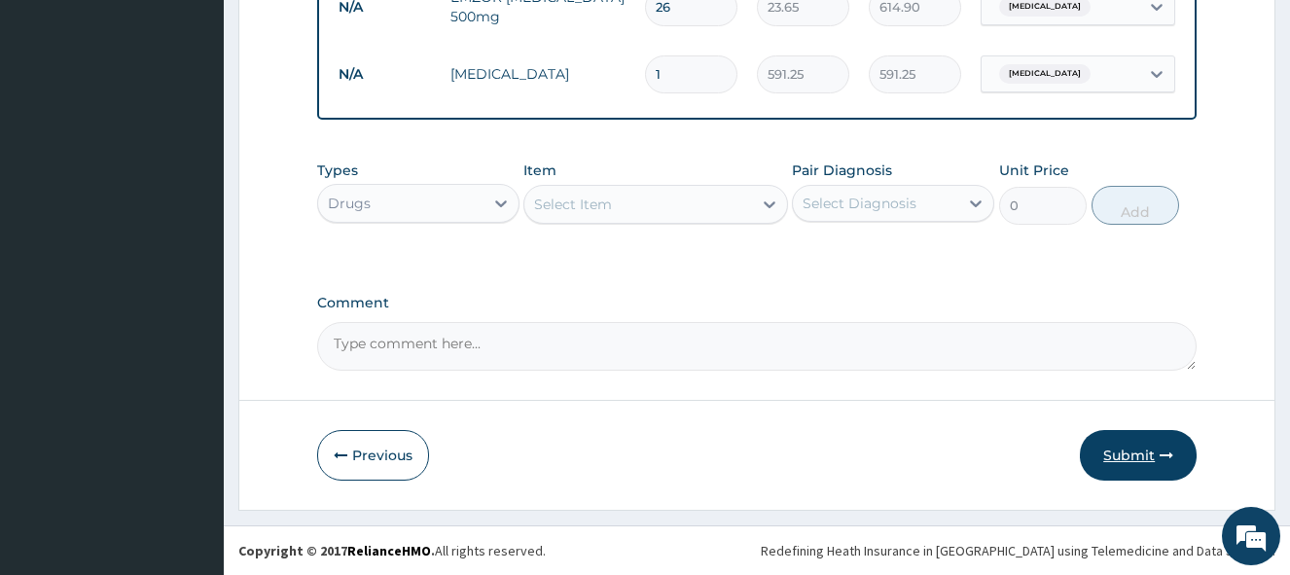
type input "26"
click at [1128, 446] on button "Submit" at bounding box center [1138, 455] width 117 height 51
